Goal: Check status: Check status

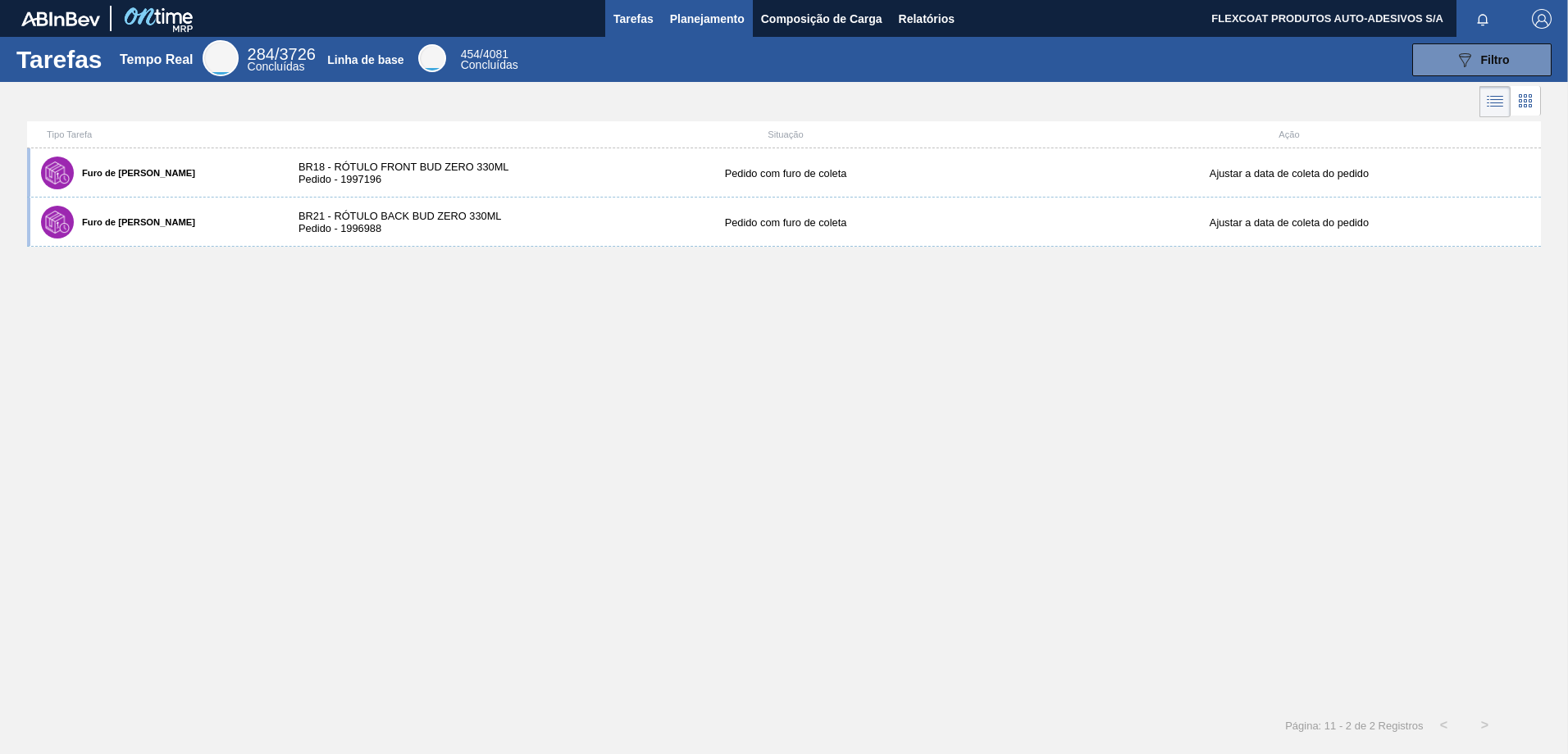
click at [686, 18] on span "Planejamento" at bounding box center [707, 19] width 74 height 19
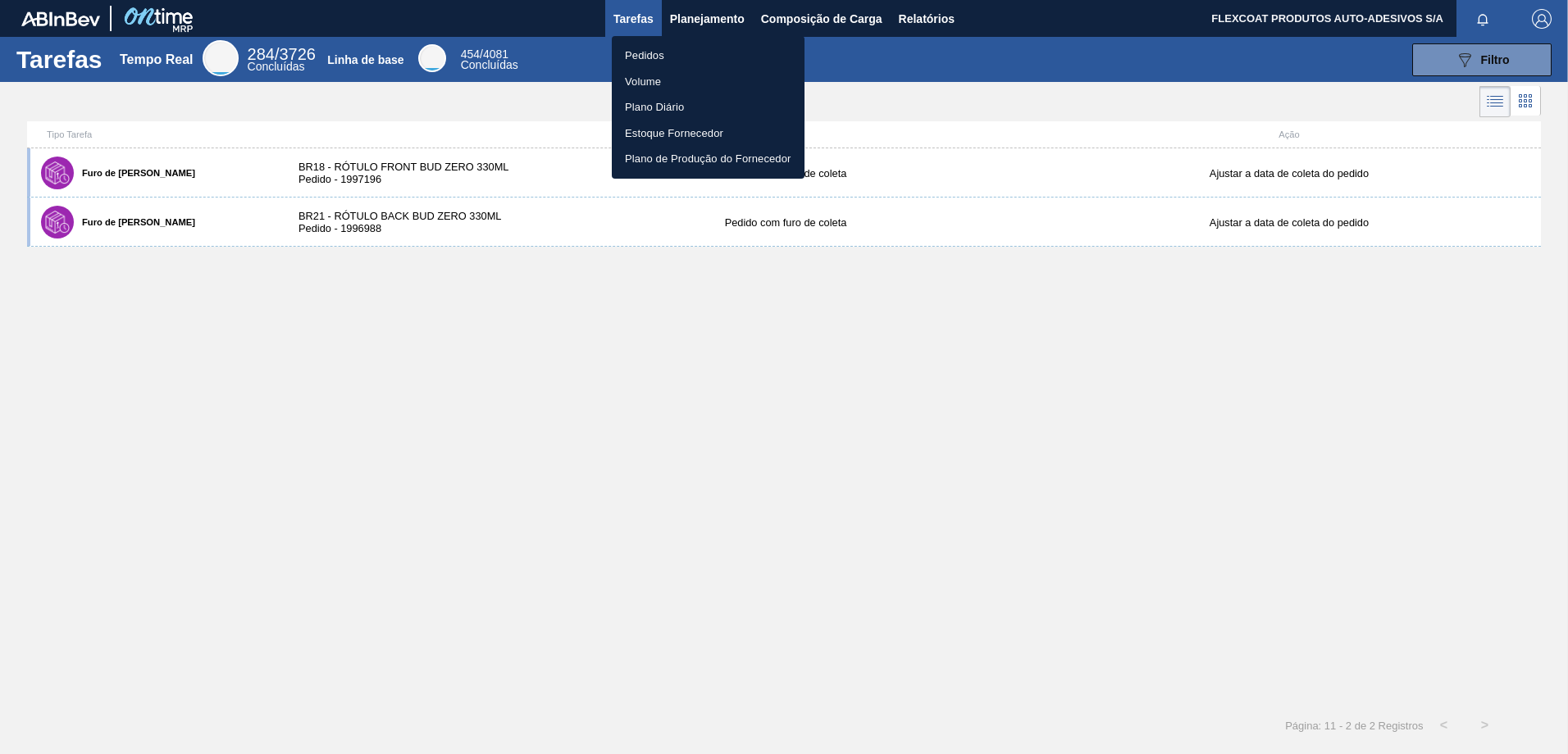
click at [646, 55] on li "Pedidos" at bounding box center [708, 56] width 192 height 26
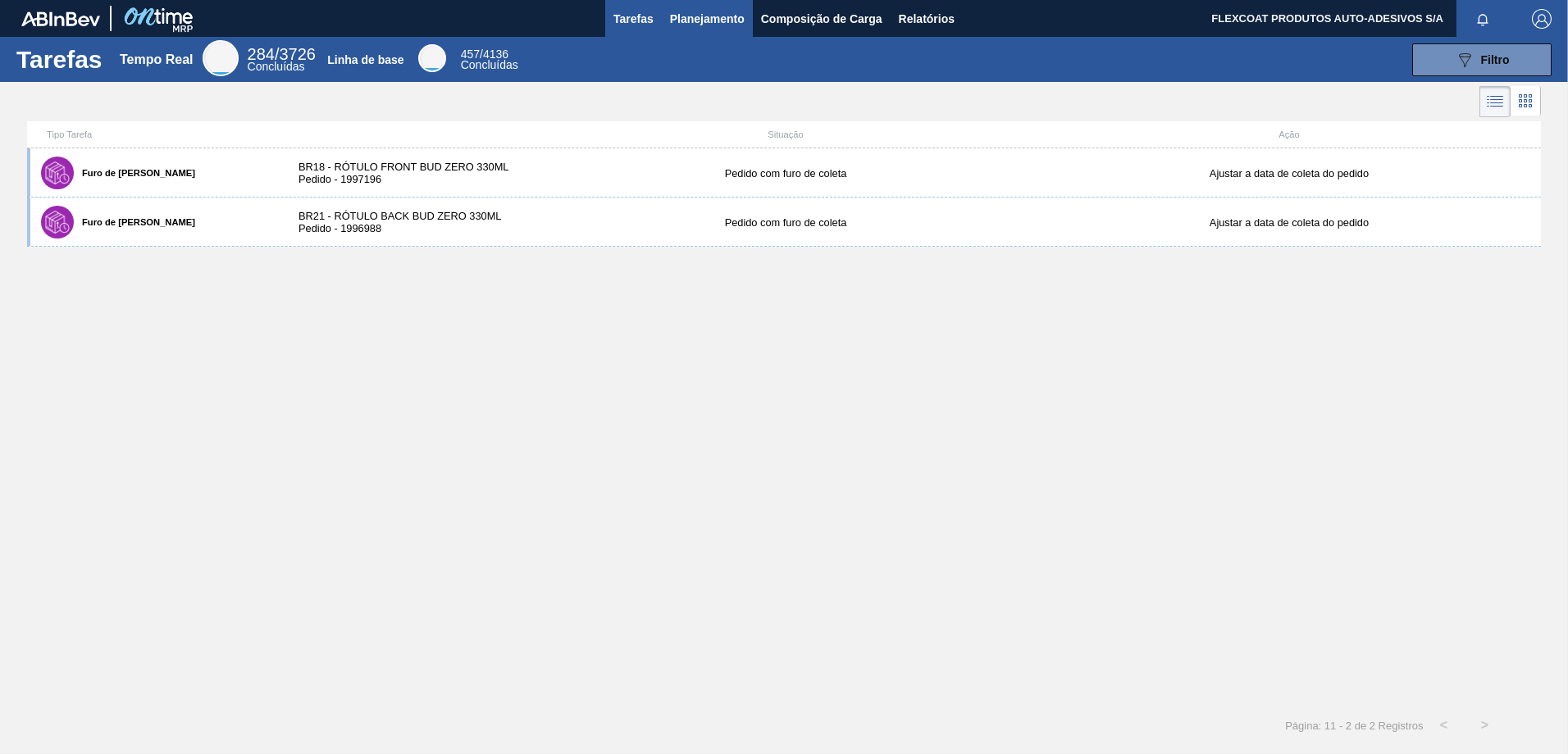
click at [683, 11] on span "Planejamento" at bounding box center [707, 19] width 74 height 19
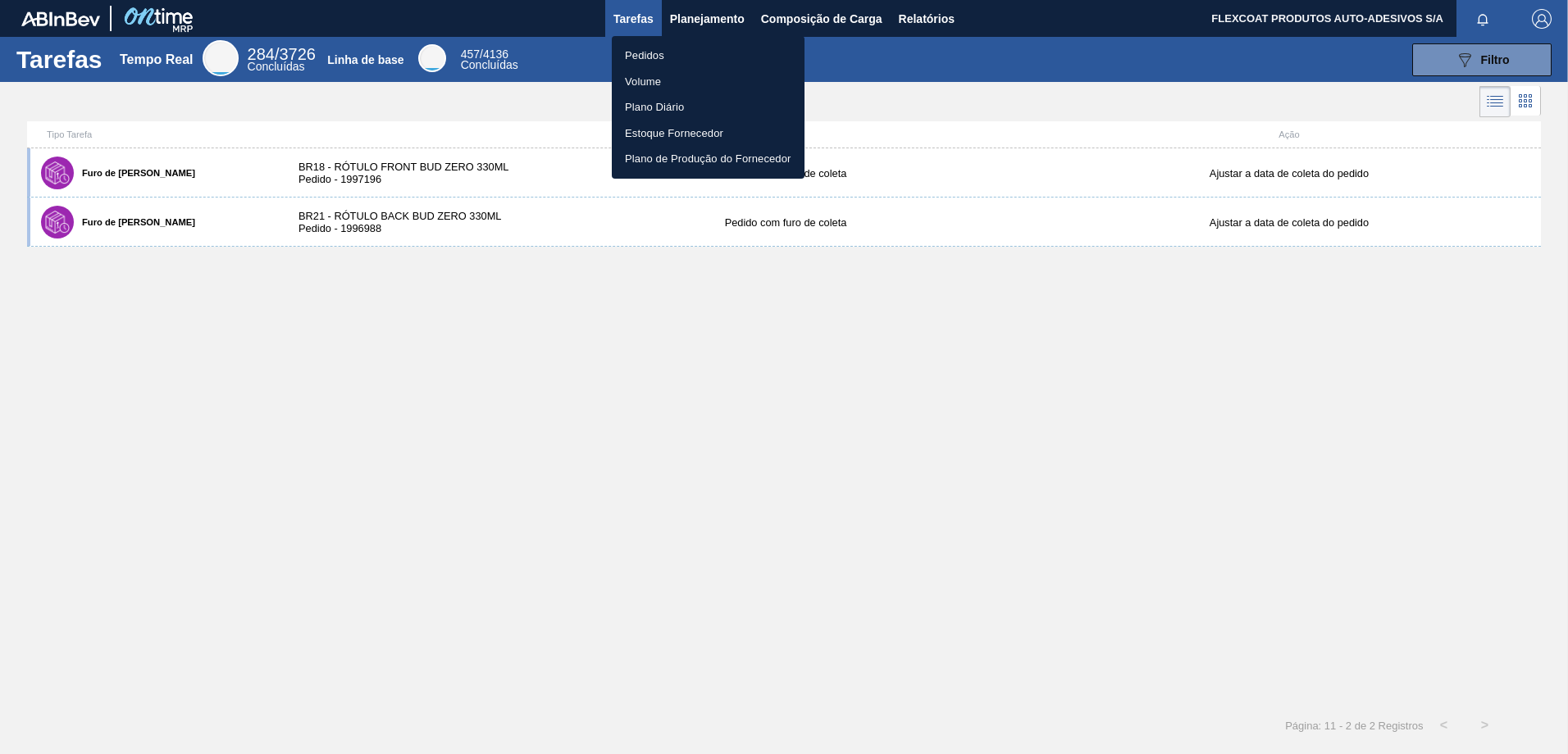
click at [645, 53] on li "Pedidos" at bounding box center [708, 56] width 192 height 26
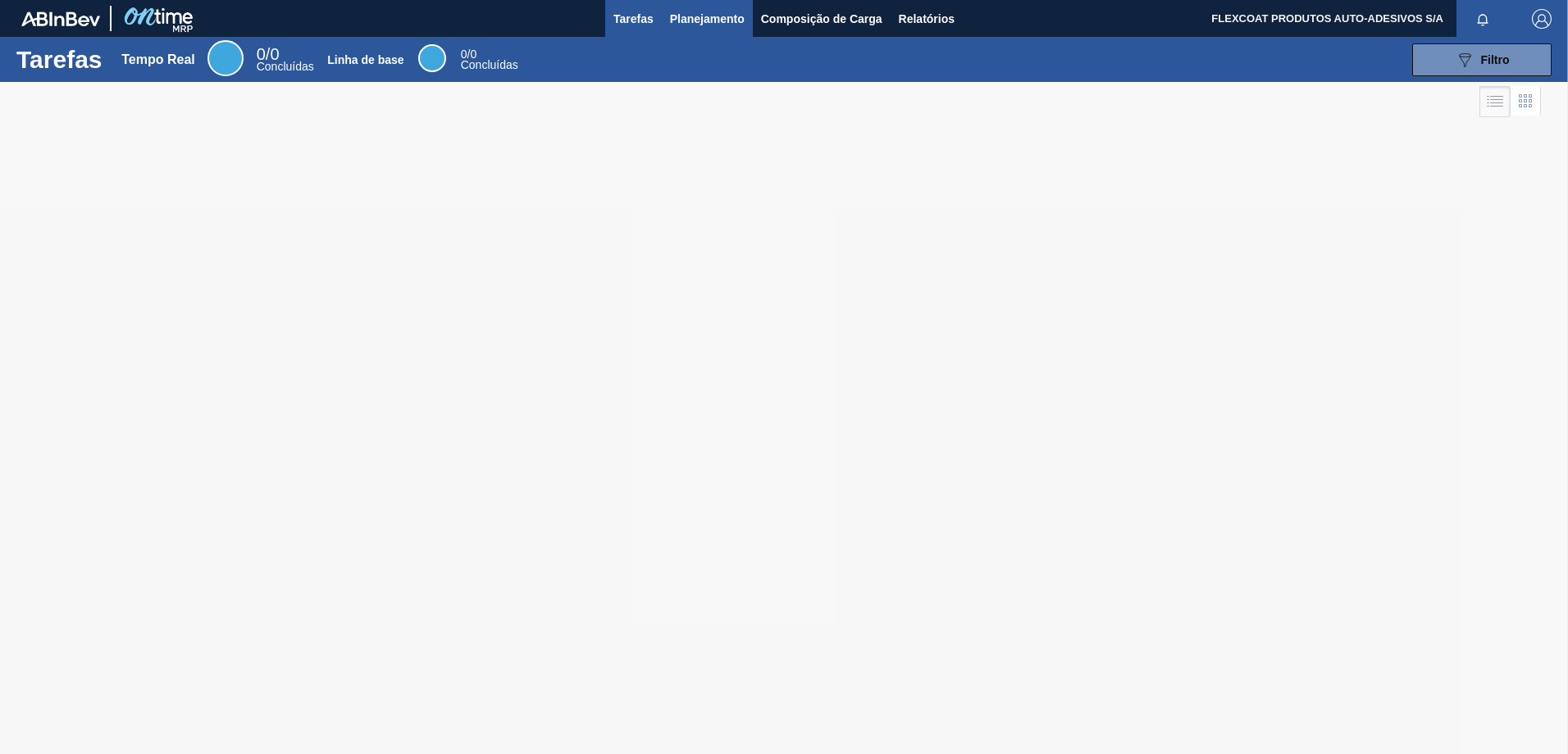
click at [673, 20] on span "Planejamento" at bounding box center [707, 19] width 74 height 19
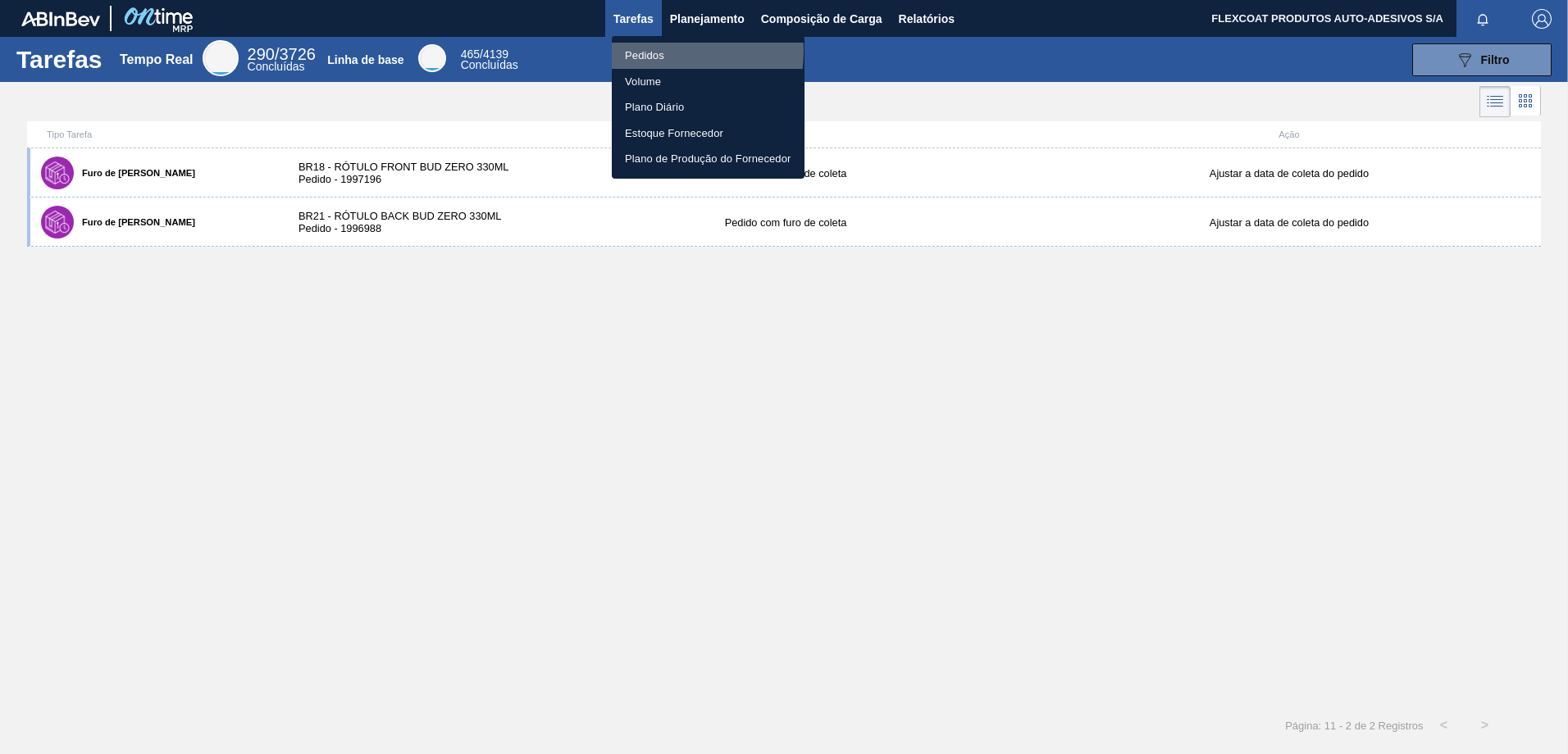
click at [652, 51] on li "Pedidos" at bounding box center [708, 56] width 192 height 26
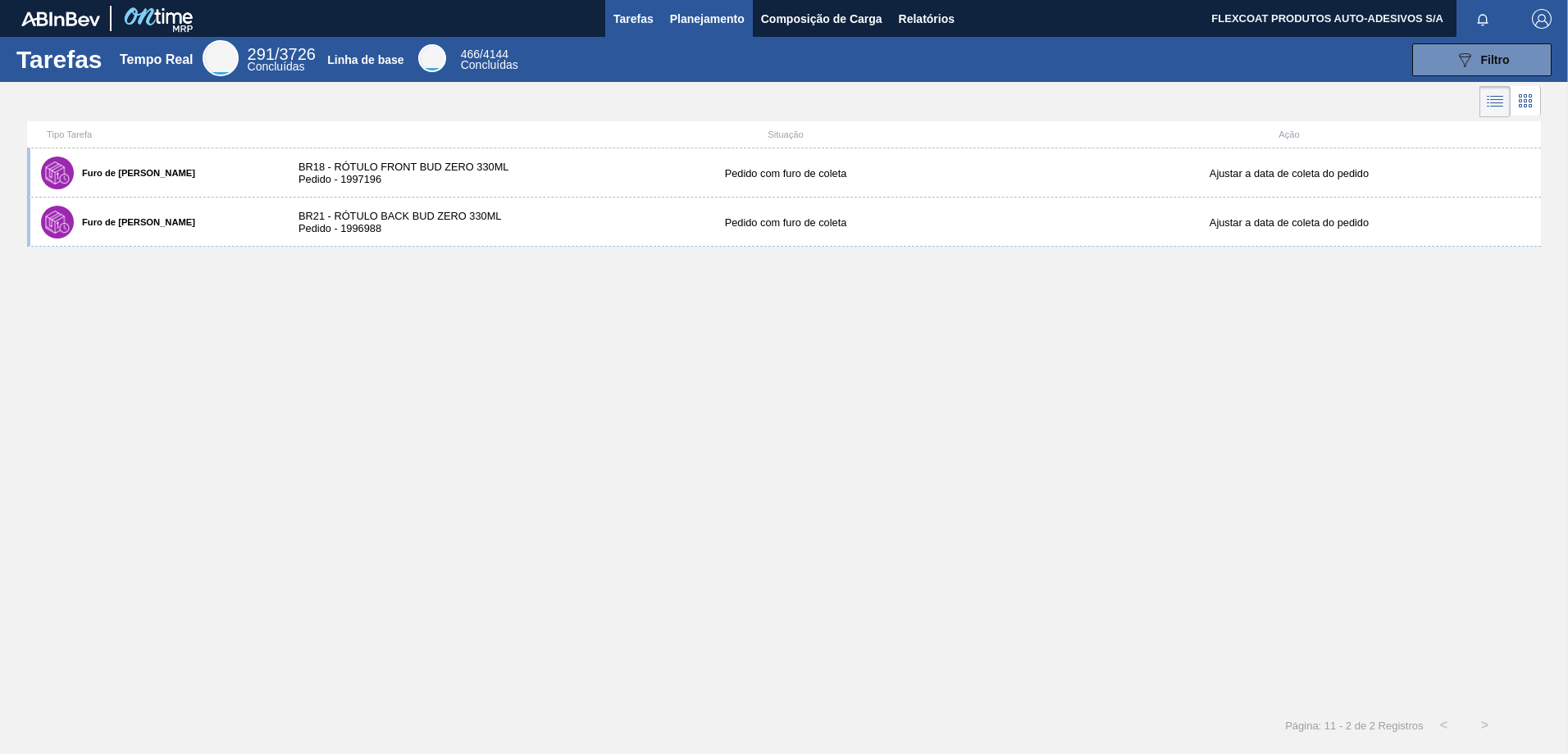
click at [679, 23] on span "Planejamento" at bounding box center [707, 19] width 74 height 19
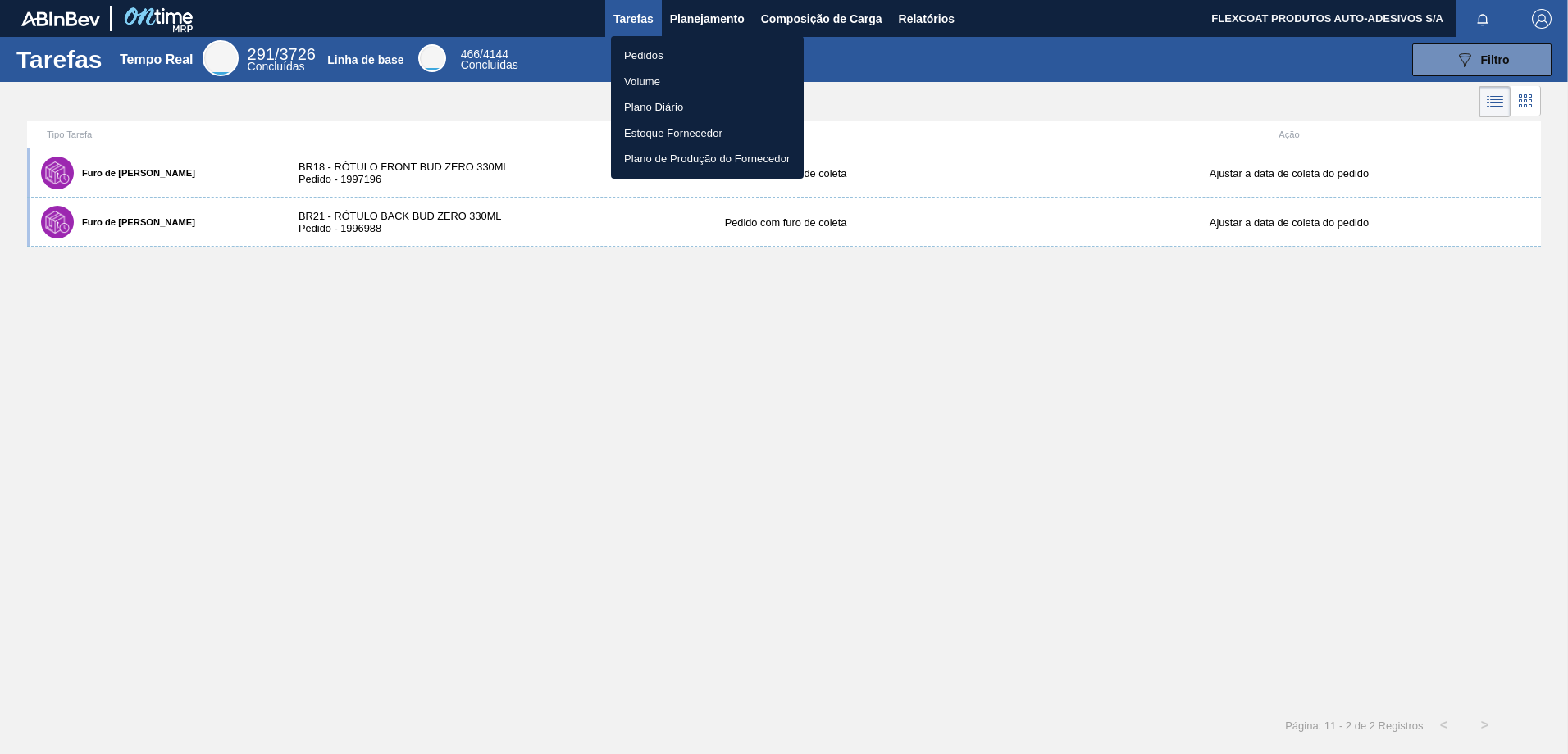
click at [640, 54] on font "Pedidos" at bounding box center [644, 55] width 40 height 16
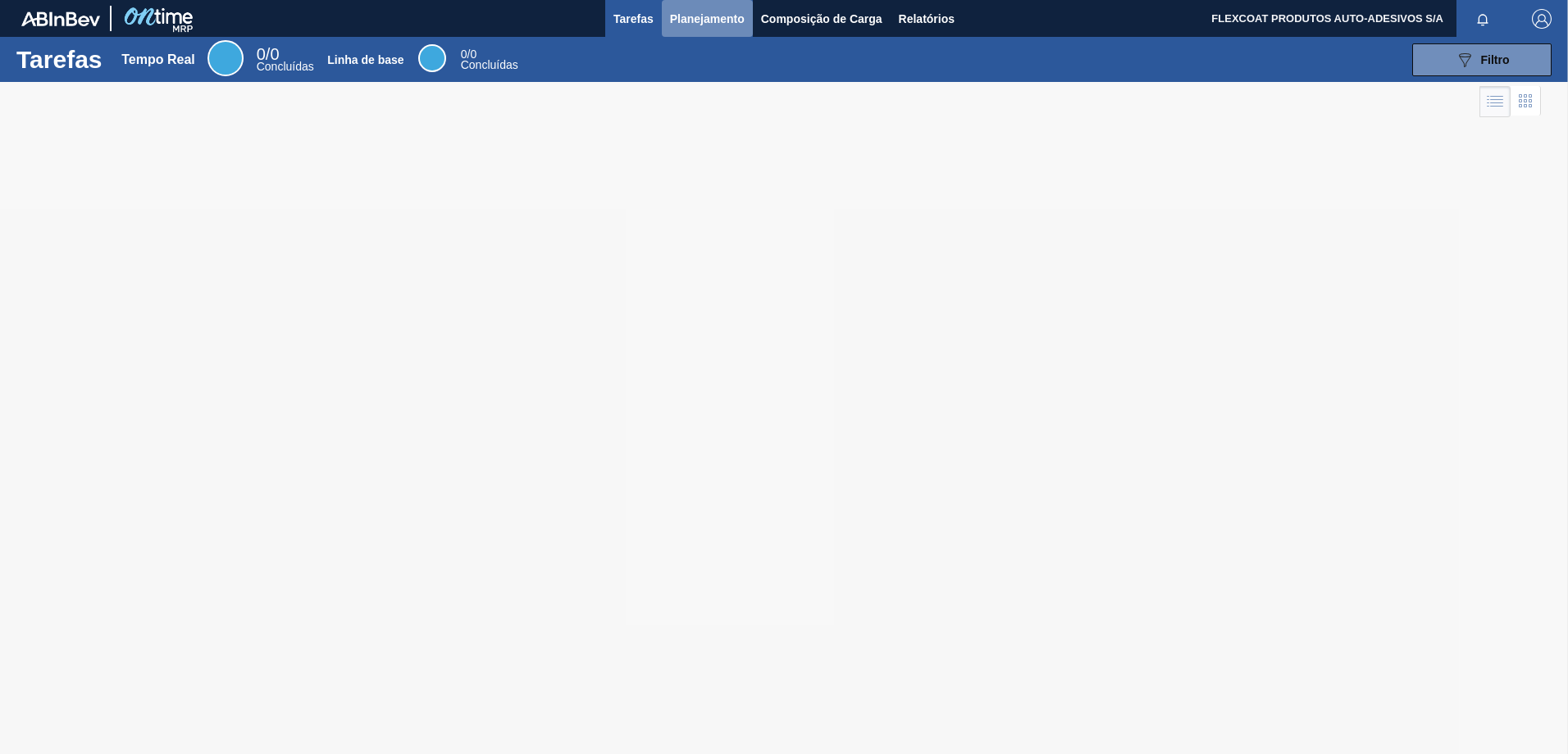
click at [679, 19] on span "Planejamento" at bounding box center [707, 19] width 74 height 19
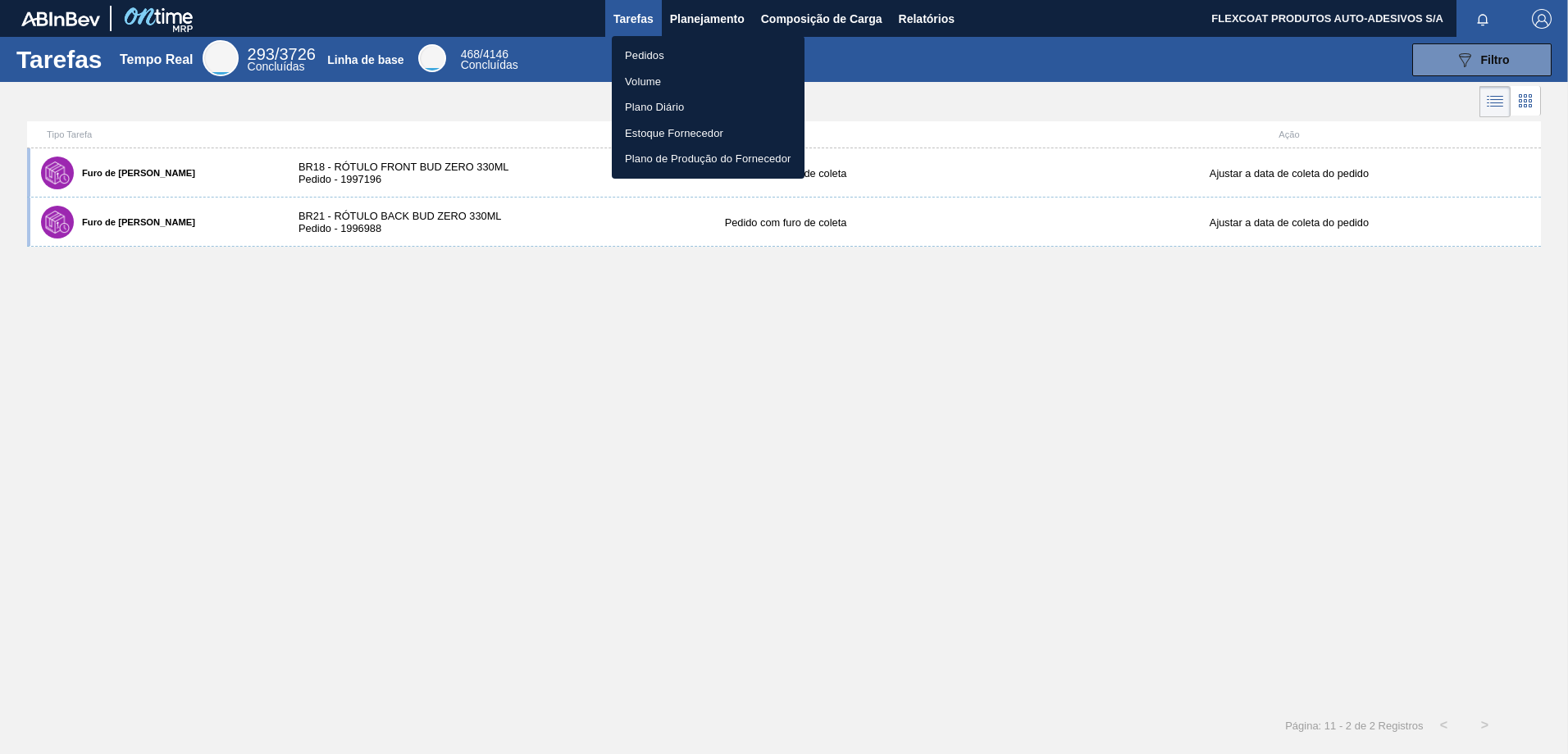
click at [635, 58] on li "Pedidos" at bounding box center [708, 56] width 192 height 26
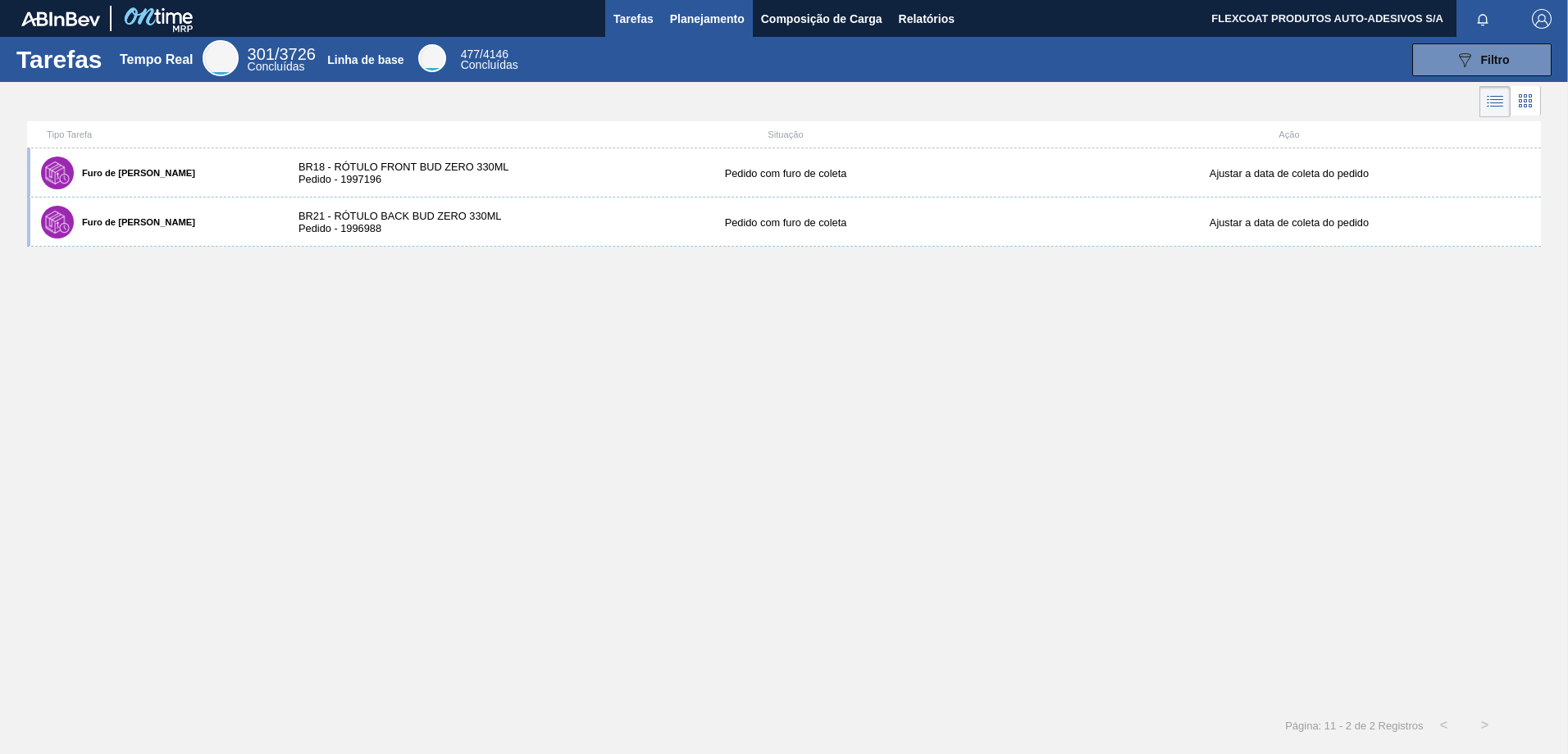
click at [688, 9] on button "Planejamento" at bounding box center [707, 19] width 91 height 37
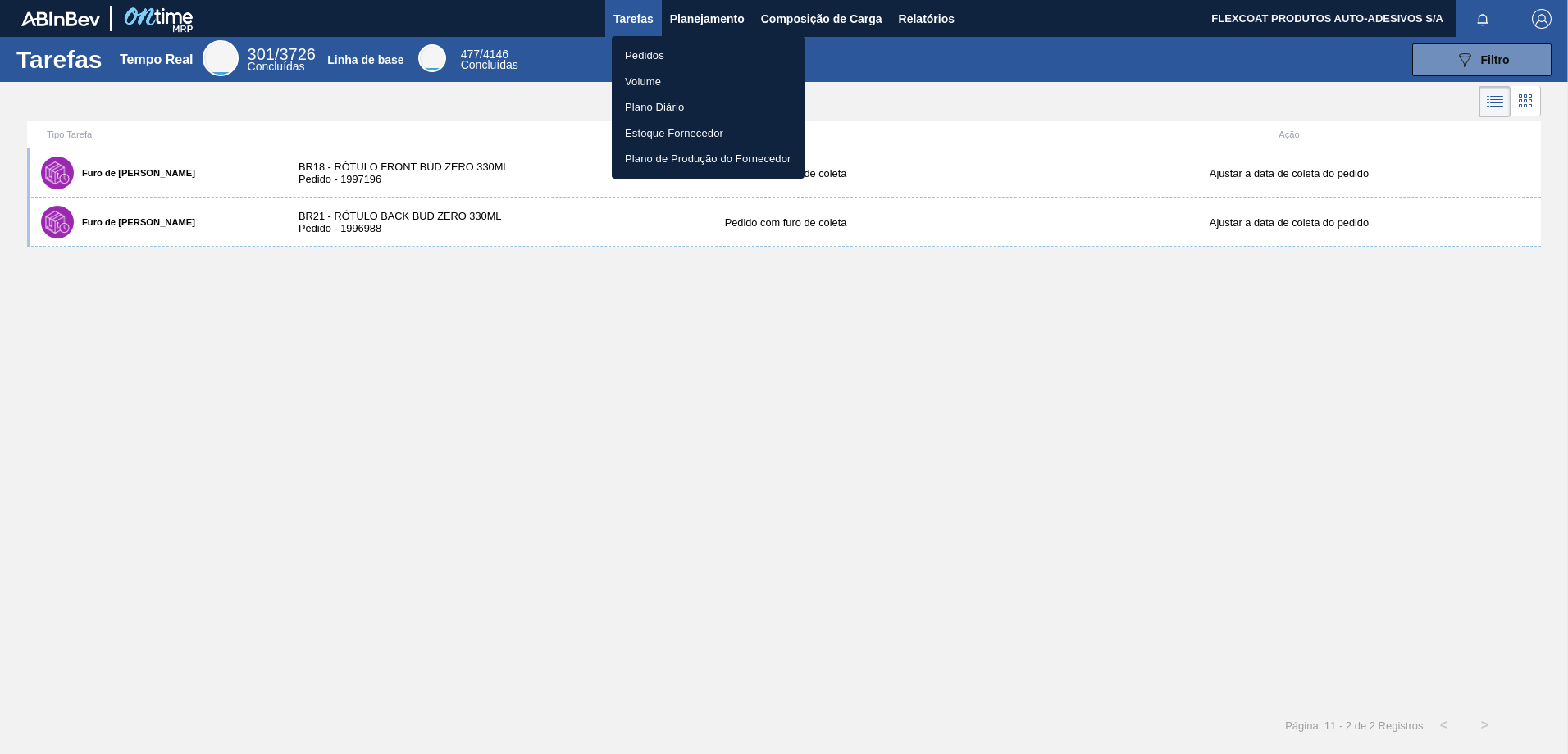
click at [641, 52] on li "Pedidos" at bounding box center [708, 56] width 192 height 26
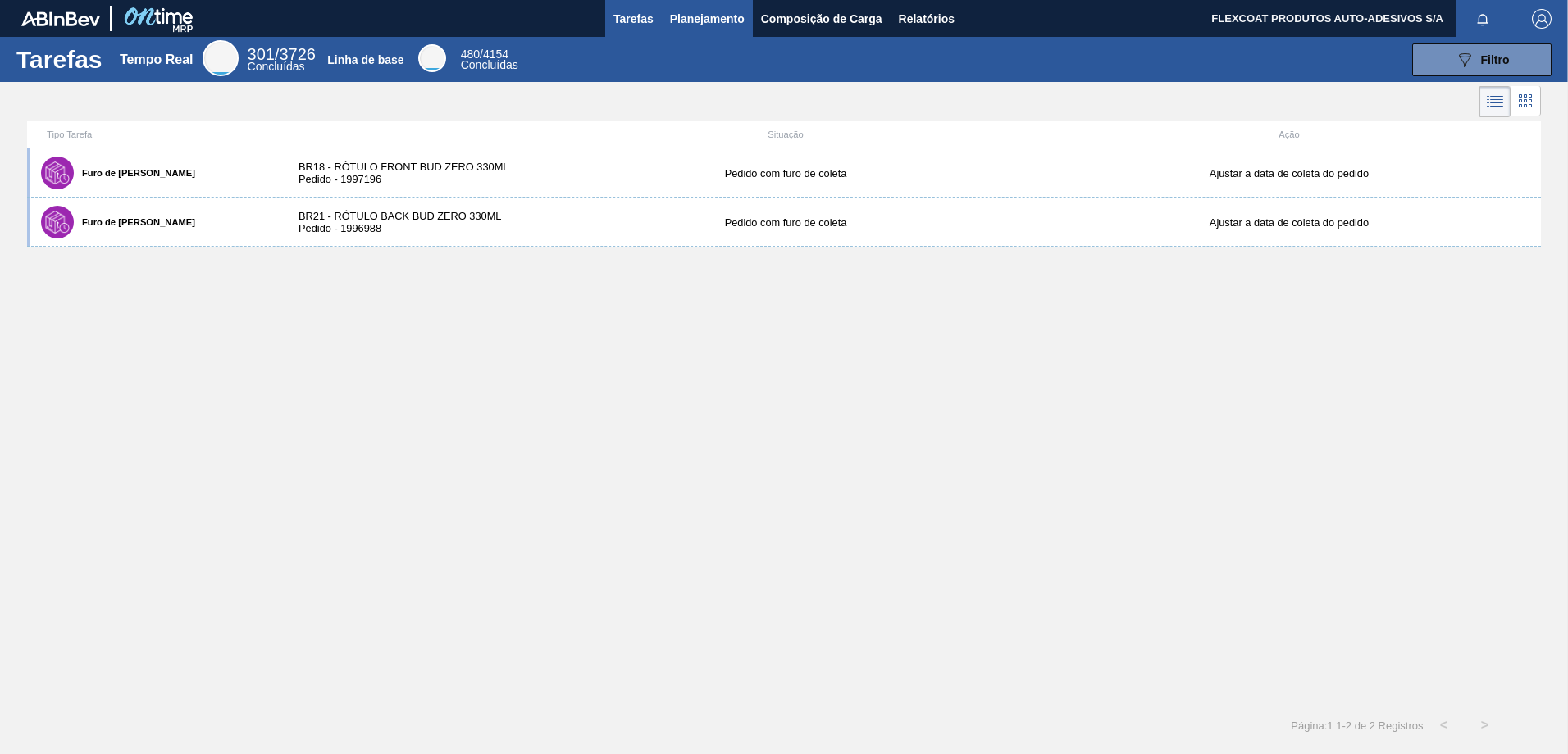
click at [679, 16] on span "Planejamento" at bounding box center [707, 19] width 74 height 19
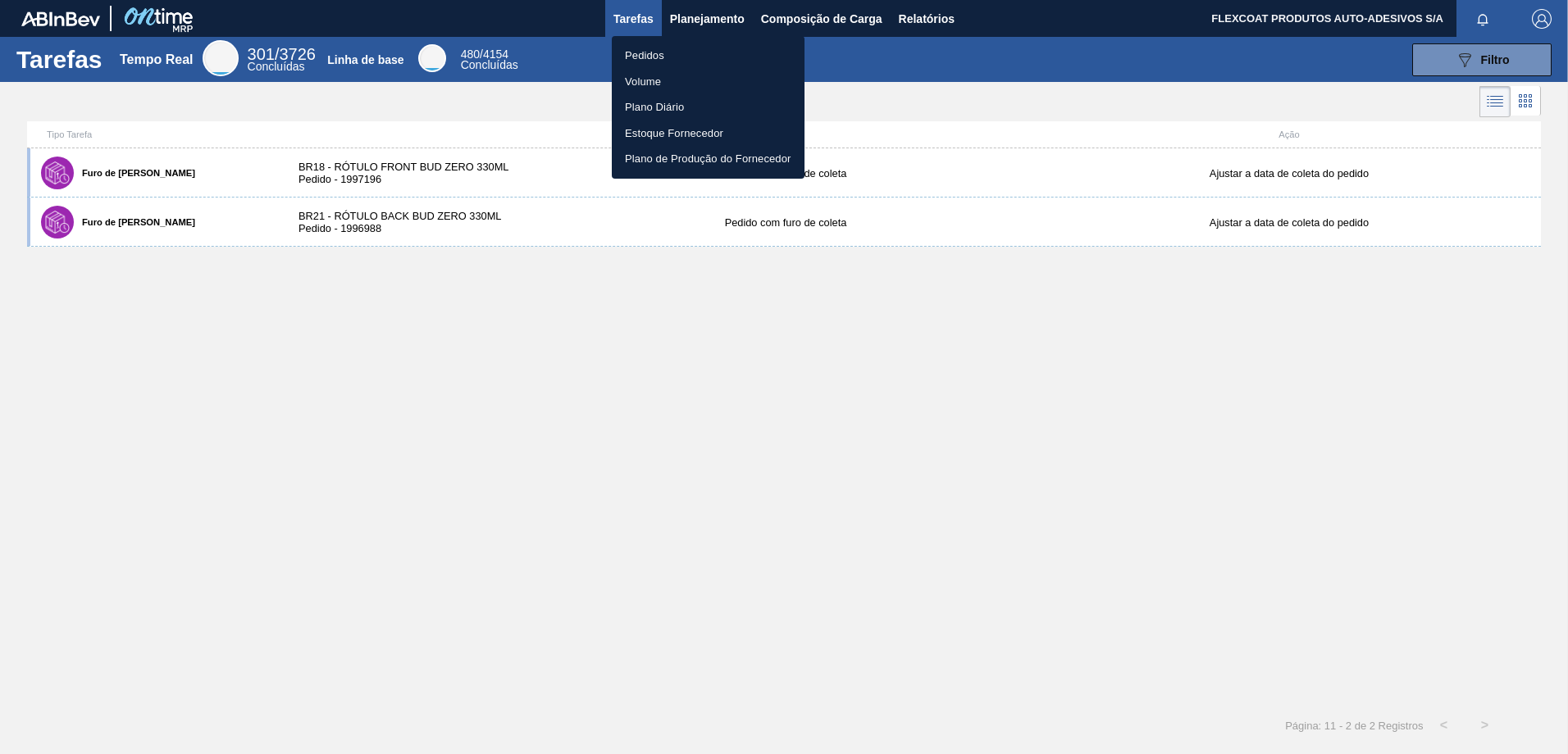
click at [647, 52] on li "Pedidos" at bounding box center [708, 56] width 192 height 26
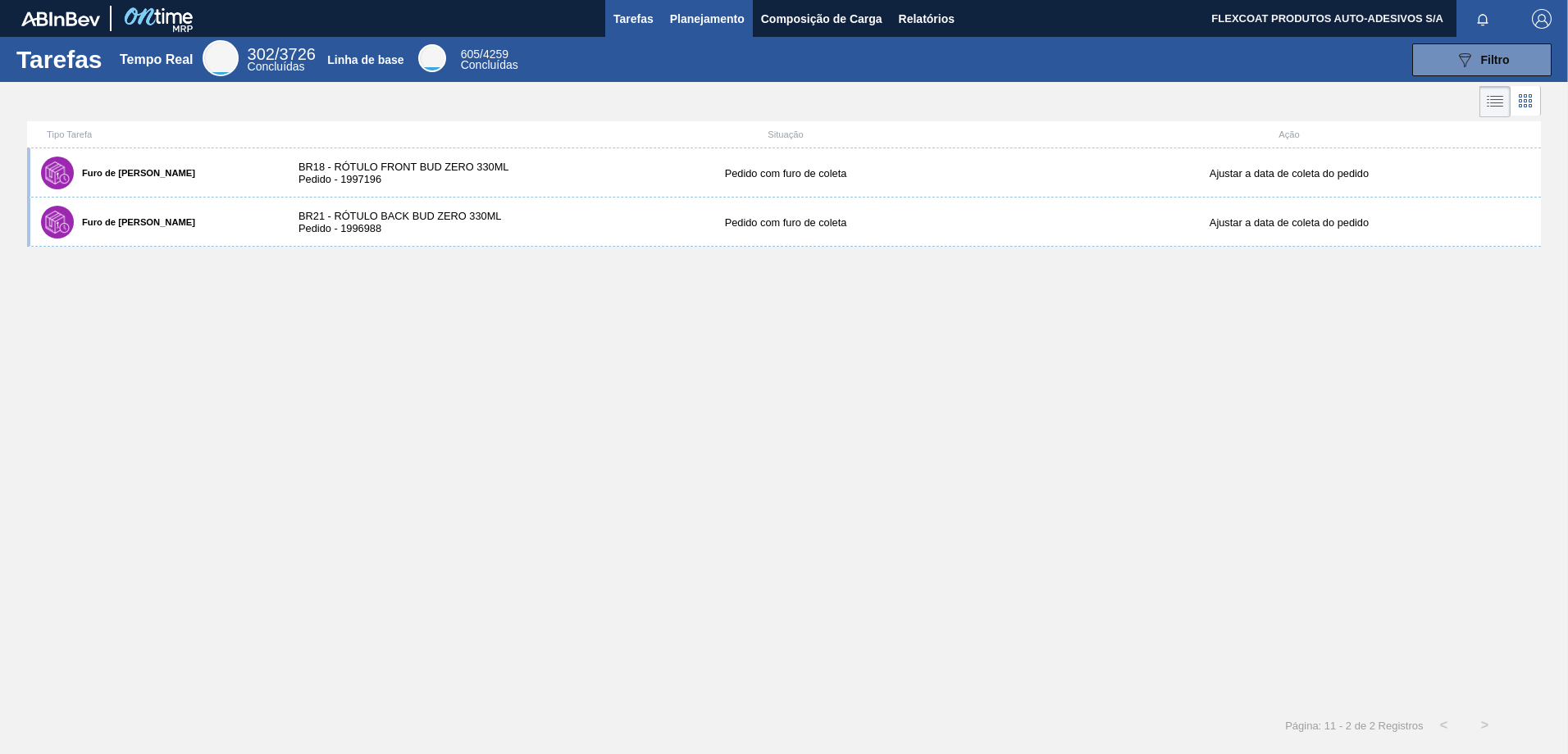
click at [684, 19] on span "Planejamento" at bounding box center [707, 19] width 74 height 19
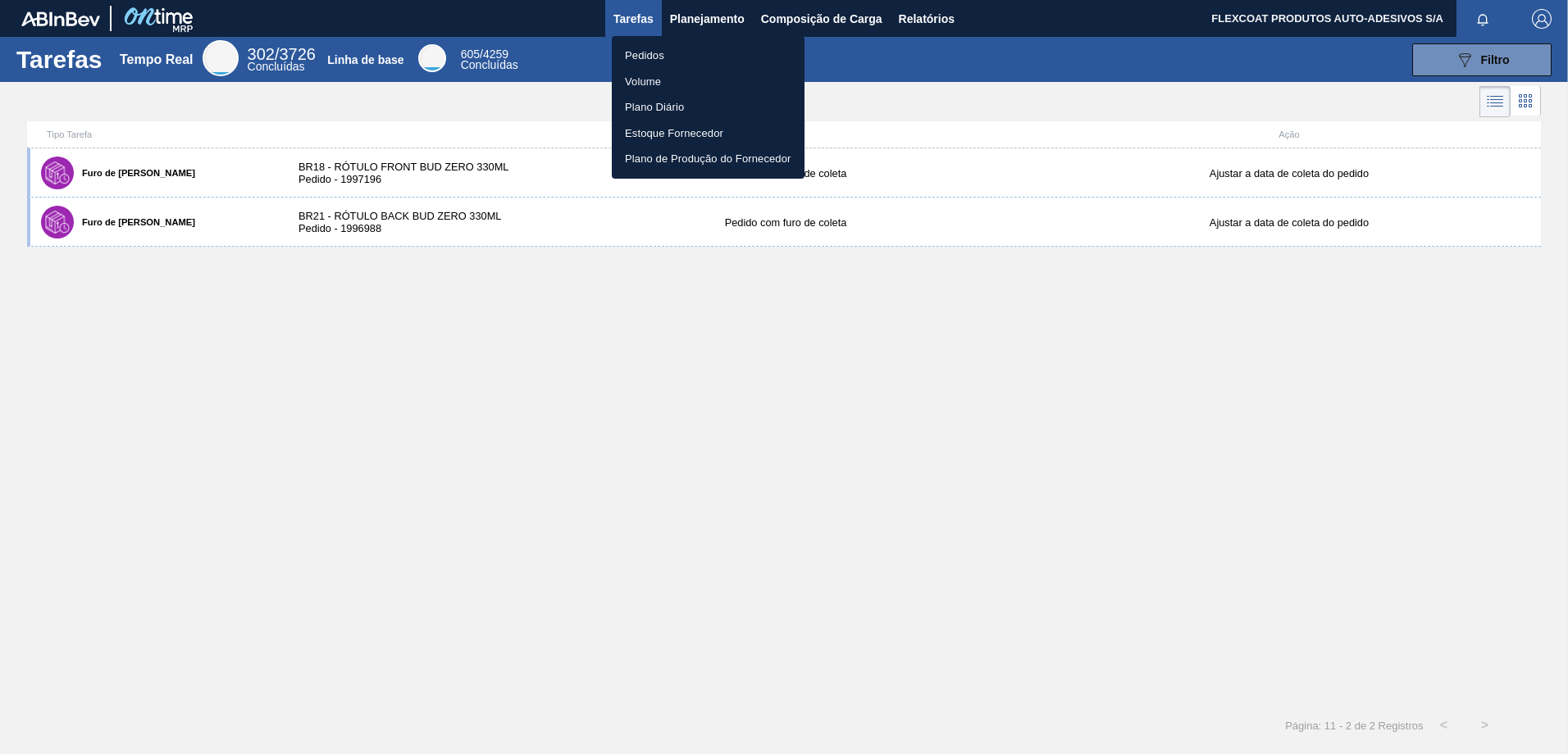
click at [630, 55] on li "Pedidos" at bounding box center [708, 56] width 192 height 26
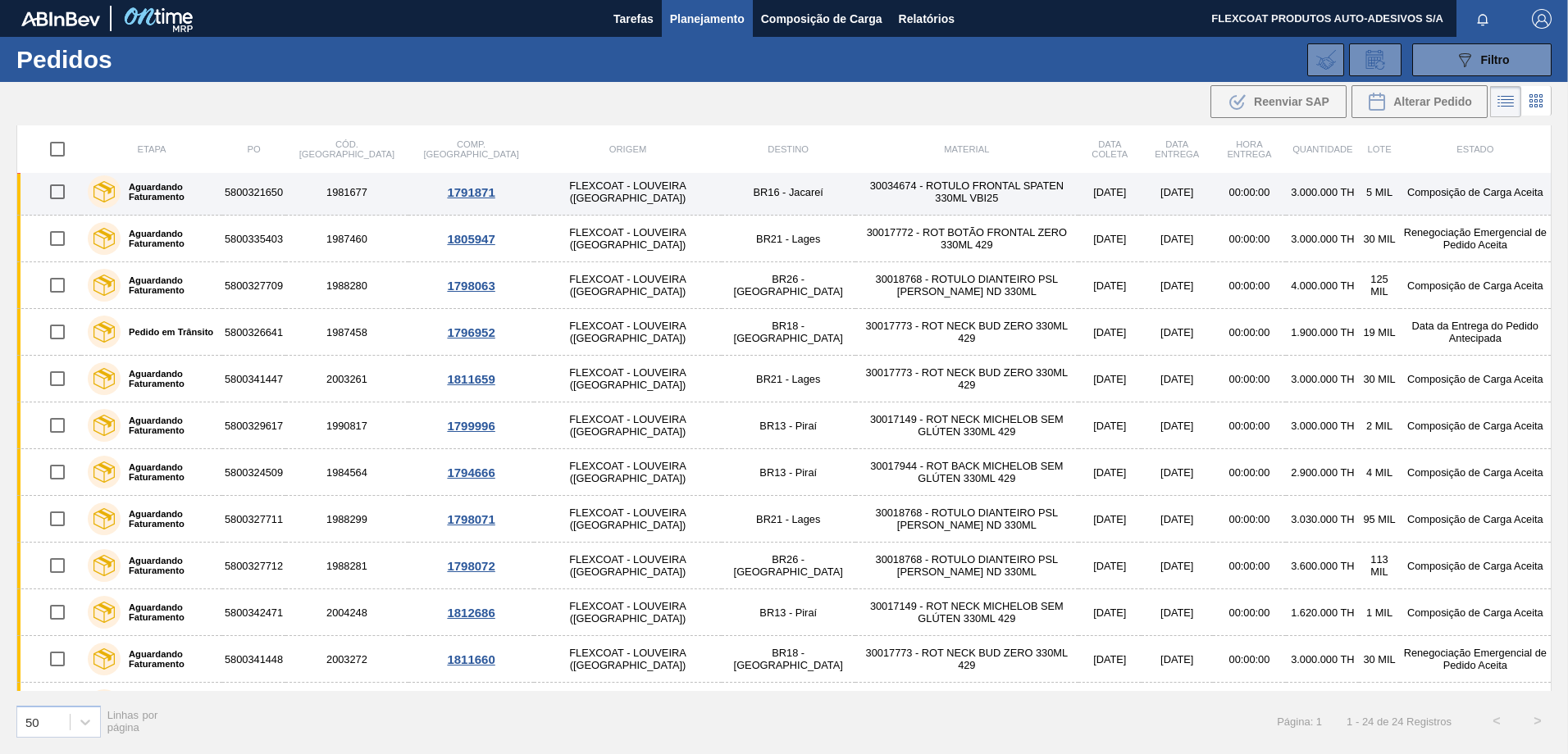
scroll to position [605, 0]
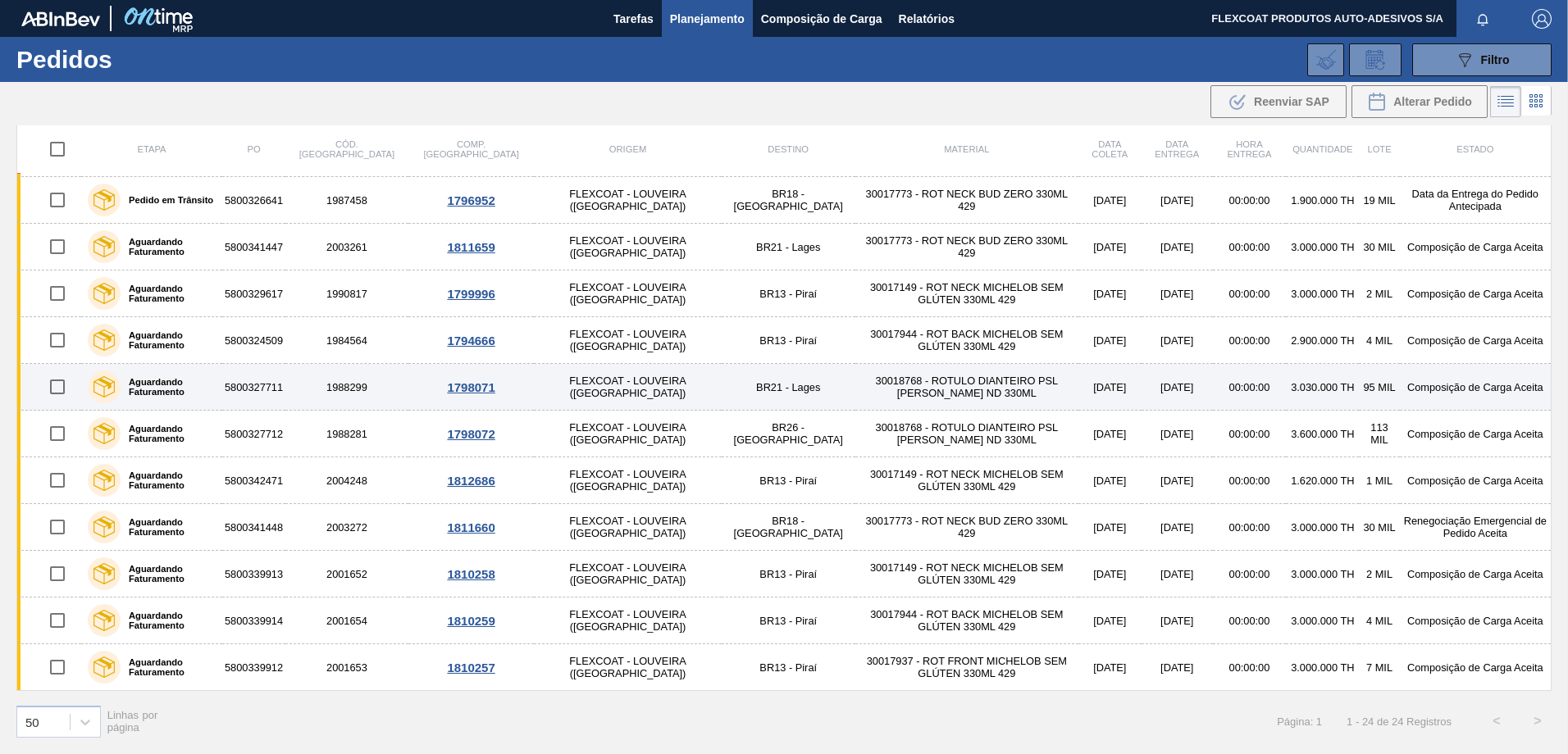
click at [150, 388] on label "Aguardando Faturamento" at bounding box center [168, 386] width 95 height 19
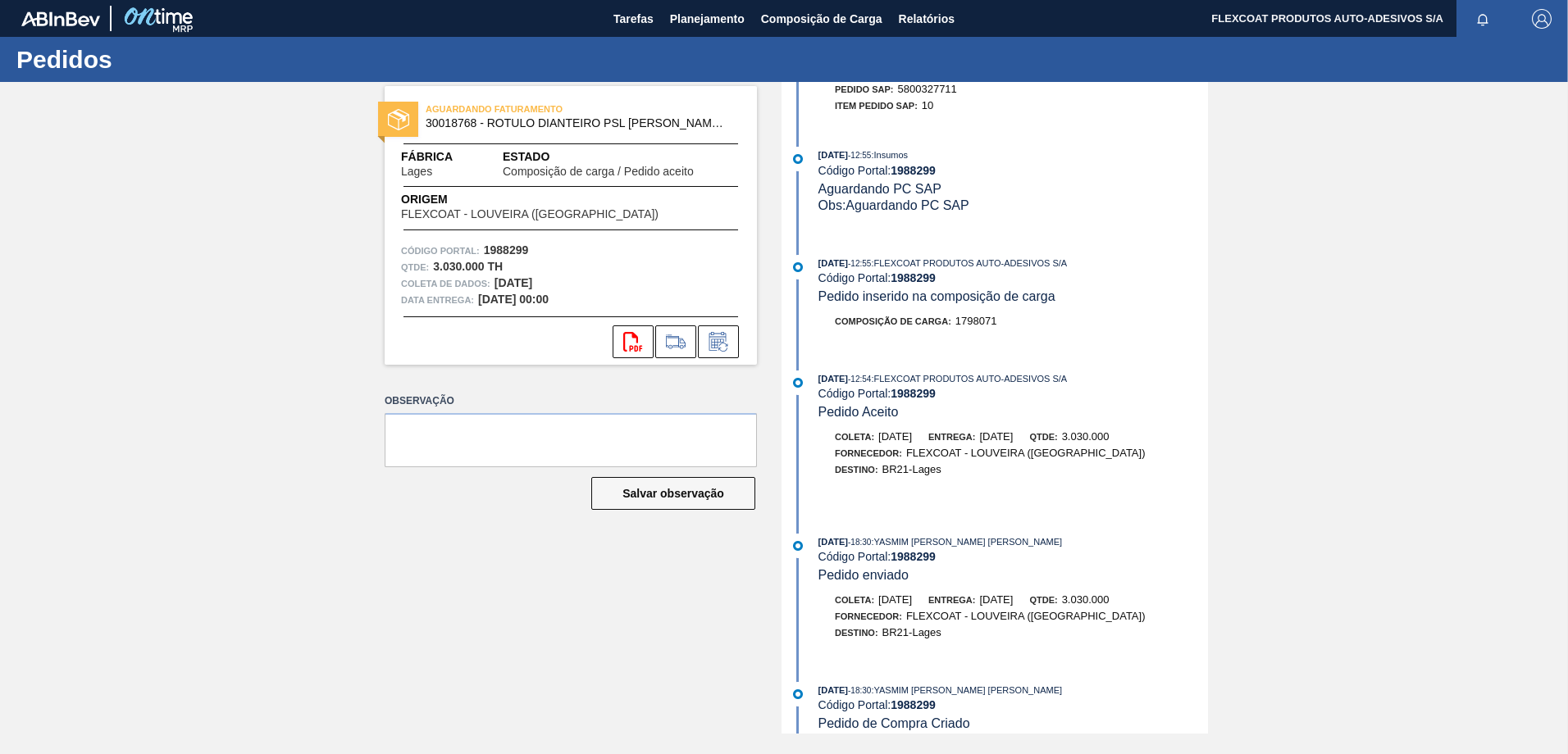
scroll to position [230, 0]
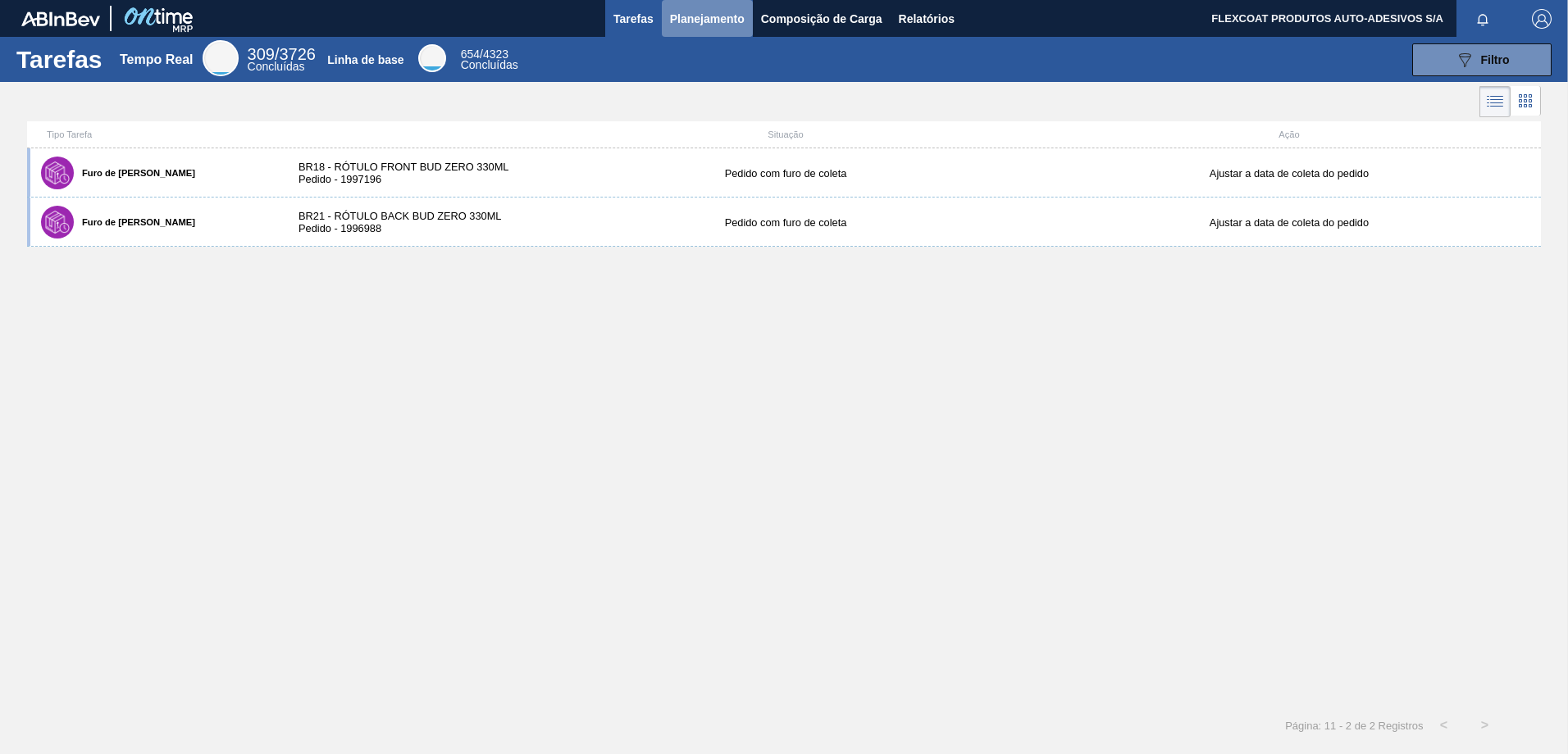
click at [671, 17] on span "Planejamento" at bounding box center [707, 19] width 74 height 19
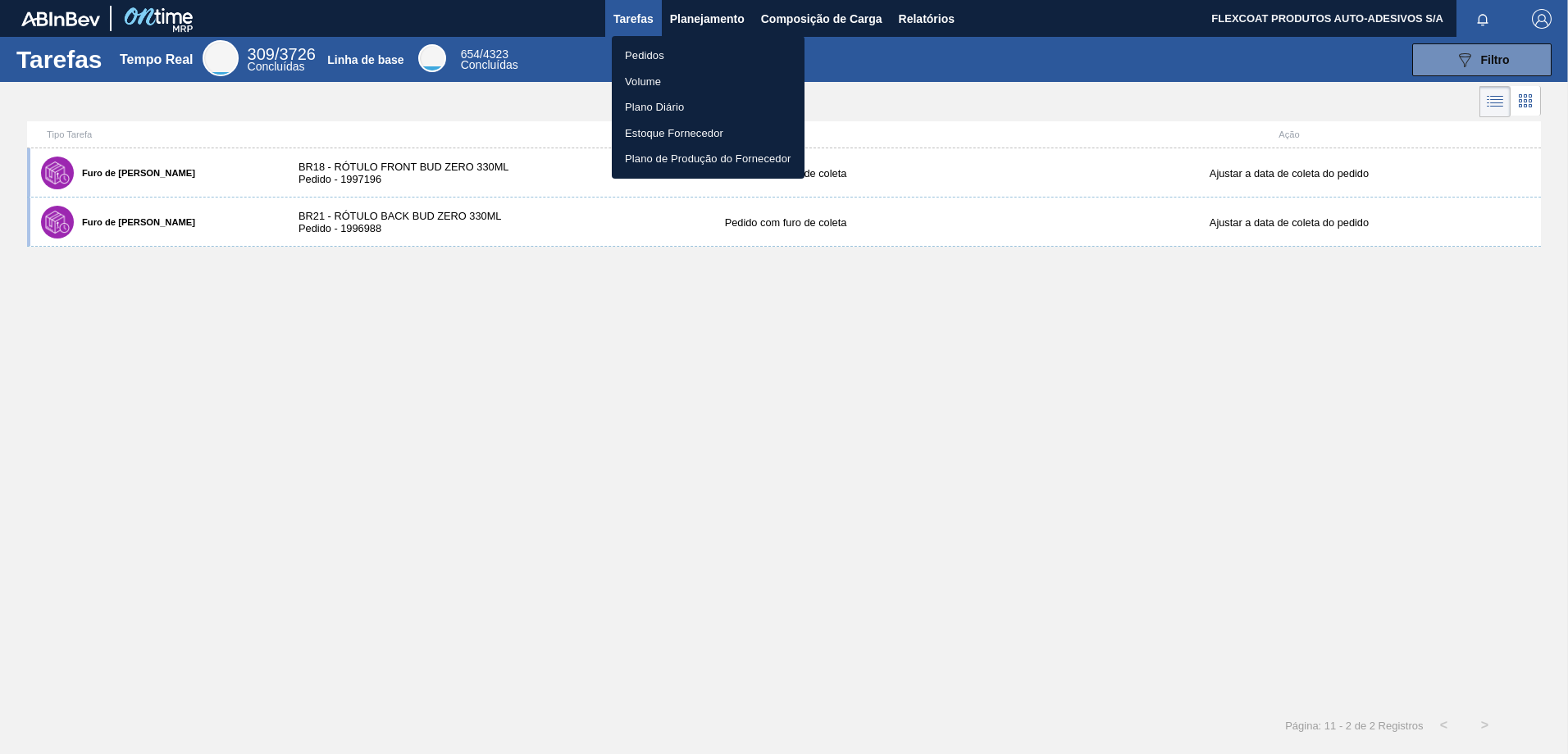
click at [636, 54] on li "Pedidos" at bounding box center [708, 56] width 192 height 26
